Goal: Check status: Check status

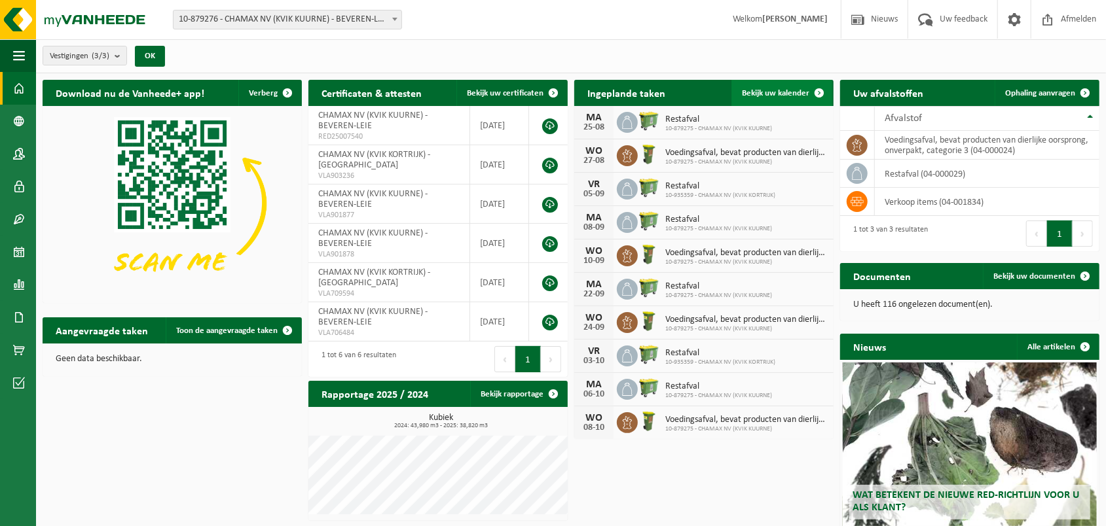
click at [797, 89] on span "Bekijk uw kalender" at bounding box center [775, 93] width 67 height 9
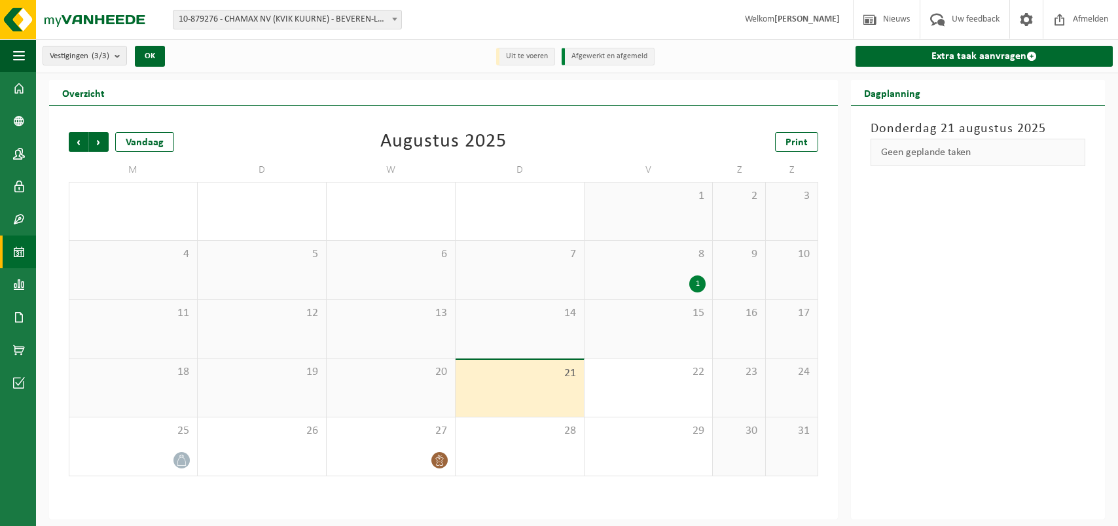
click at [926, 238] on div "[DATE] Geen geplande taken" at bounding box center [978, 313] width 254 height 414
click at [432, 330] on div "13" at bounding box center [391, 329] width 128 height 58
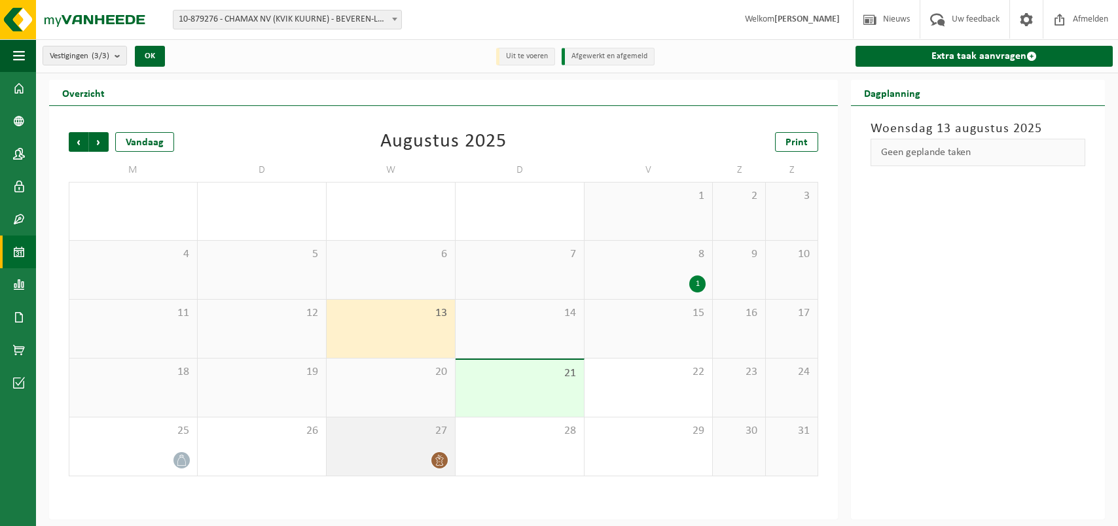
click at [411, 445] on div "27" at bounding box center [391, 447] width 128 height 58
